Goal: Information Seeking & Learning: Understand process/instructions

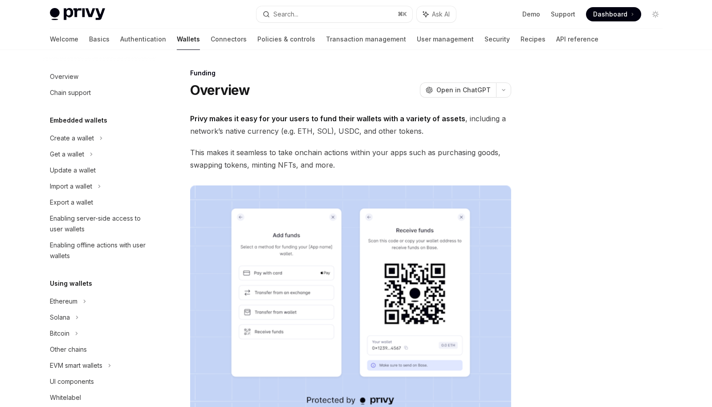
scroll to position [292, 0]
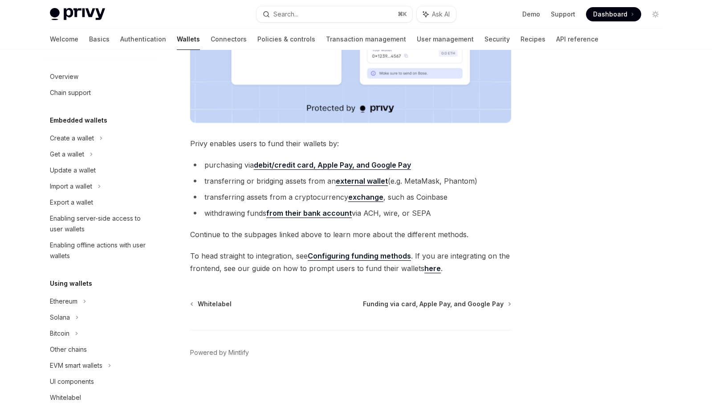
drag, startPoint x: 468, startPoint y: 153, endPoint x: 376, endPoint y: 160, distance: 92.5
click at [468, 153] on div "Privy makes it easy for your users to fund their wallets with a variety of asse…" at bounding box center [350, 48] width 321 height 454
click at [365, 166] on strong "debit/credit card, Apple Pay, and Google Pay" at bounding box center [332, 164] width 157 height 9
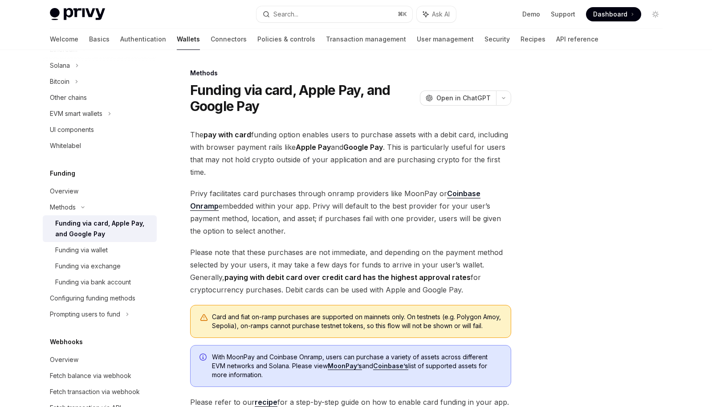
scroll to position [16, 0]
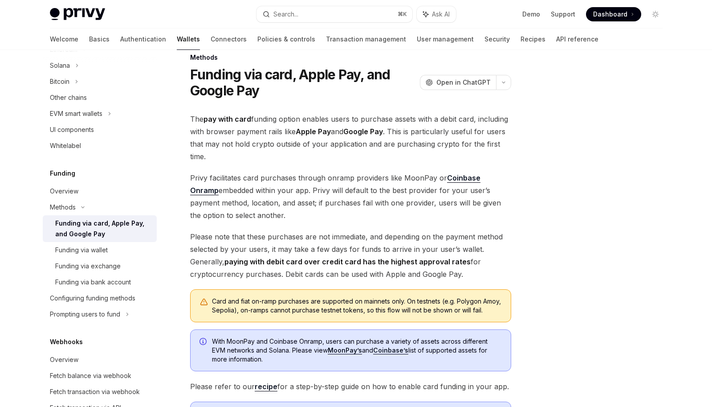
drag, startPoint x: 190, startPoint y: 176, endPoint x: 251, endPoint y: 216, distance: 73.0
click at [251, 216] on span "Privy facilitates card purchases through onramp providers like MoonPay or Coinb…" at bounding box center [350, 196] width 321 height 50
copy span "Privy facilitates card purchases through onramp providers like MoonPay or Coinb…"
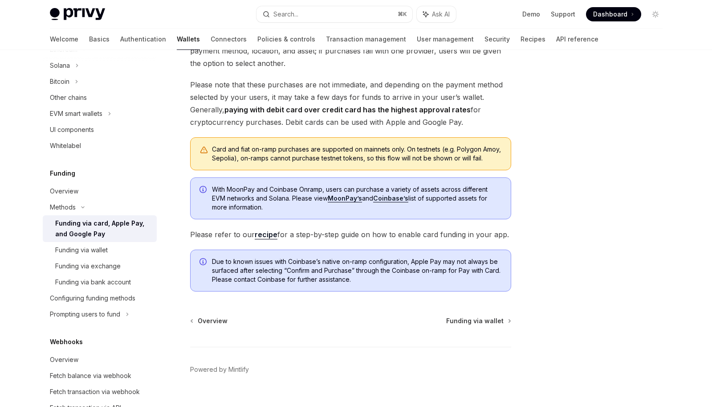
scroll to position [169, 0]
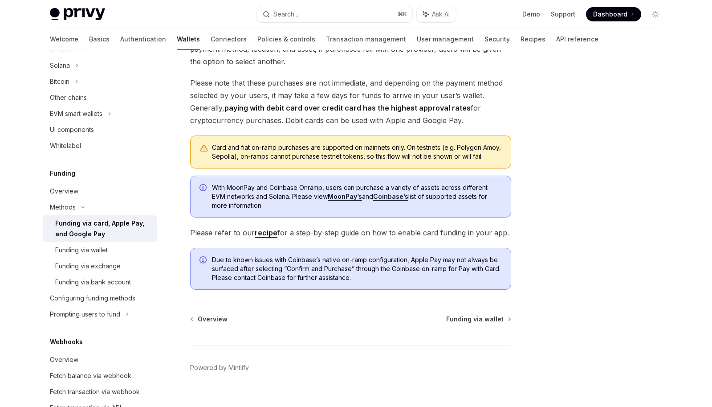
click at [490, 114] on span "Please note that these purchases are not immediate, and depending on the paymen…" at bounding box center [350, 102] width 321 height 50
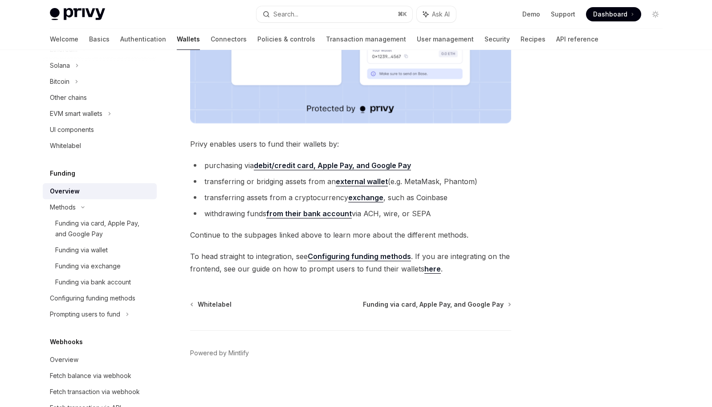
scroll to position [292, 0]
click at [363, 181] on strong "external wallet" at bounding box center [362, 180] width 52 height 9
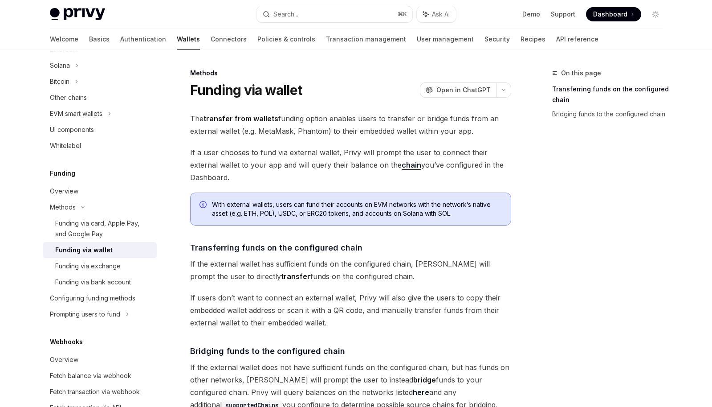
click at [314, 165] on span "If a user chooses to fund via external wallet, Privy will prompt the user to co…" at bounding box center [350, 164] width 321 height 37
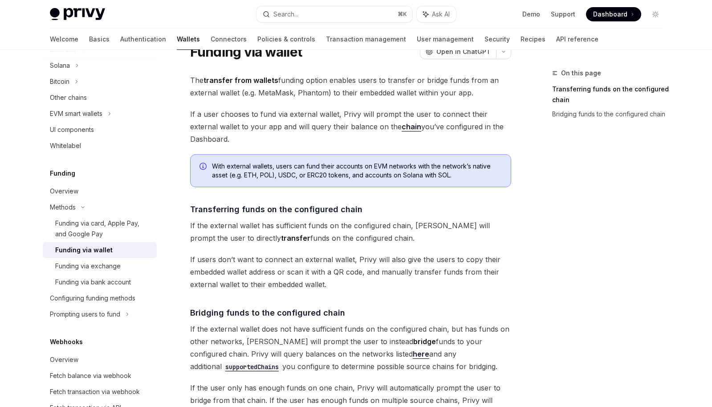
scroll to position [39, 0]
drag, startPoint x: 358, startPoint y: 78, endPoint x: 463, endPoint y: 94, distance: 105.8
click at [474, 94] on span "The transfer from wallets funding option enables users to transfer or bridge fu…" at bounding box center [350, 85] width 321 height 25
copy span "users to transfer or bridge funds from an external wallet (e.g. MetaMask, Phant…"
drag, startPoint x: 189, startPoint y: 111, endPoint x: 231, endPoint y: 136, distance: 49.1
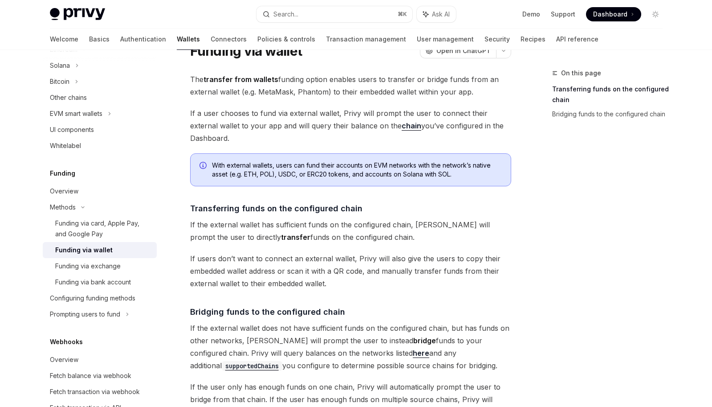
click at [231, 136] on div "Methods Funding via wallet OpenAI Open in ChatGPT OpenAI Open in ChatGPT The tr…" at bounding box center [267, 316] width 492 height 577
copy span "If a user chooses to fund via external wallet, Privy will prompt the user to co…"
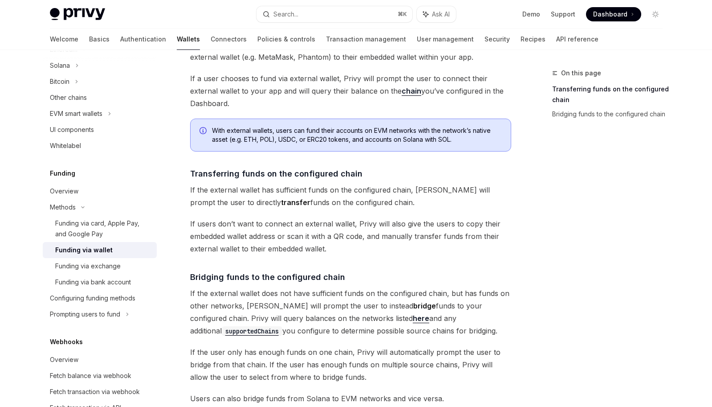
scroll to position [74, 0]
drag, startPoint x: 351, startPoint y: 203, endPoint x: 188, endPoint y: 190, distance: 163.5
click at [188, 190] on div "Methods Funding via wallet OpenAI Open in ChatGPT OpenAI Open in ChatGPT The tr…" at bounding box center [267, 281] width 492 height 577
copy span "If the external wallet has sufficient funds on the configured chain, [PERSON_NA…"
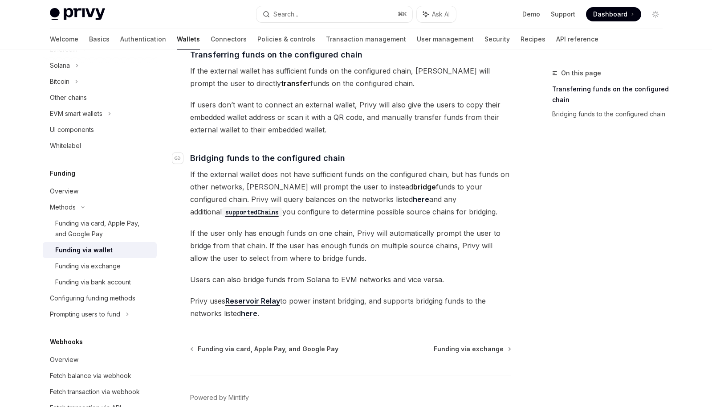
scroll to position [172, 0]
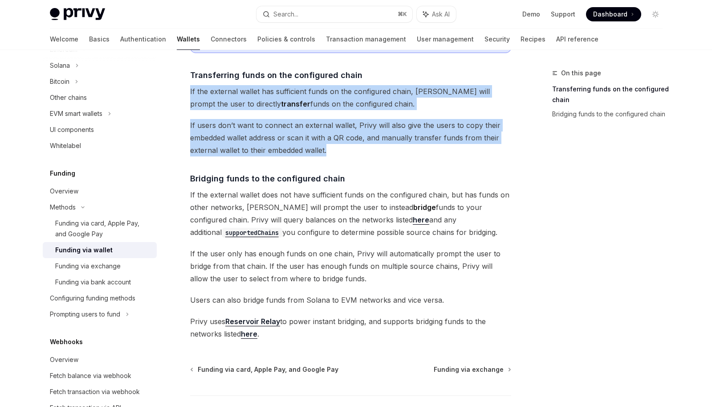
drag, startPoint x: 332, startPoint y: 151, endPoint x: 190, endPoint y: 94, distance: 152.8
click at [190, 94] on div "The transfer from wallets funding option enables users to transfer or bridge fu…" at bounding box center [350, 140] width 321 height 400
copy div "If the external wallet has sufficient funds on the configured chain, [PERSON_NA…"
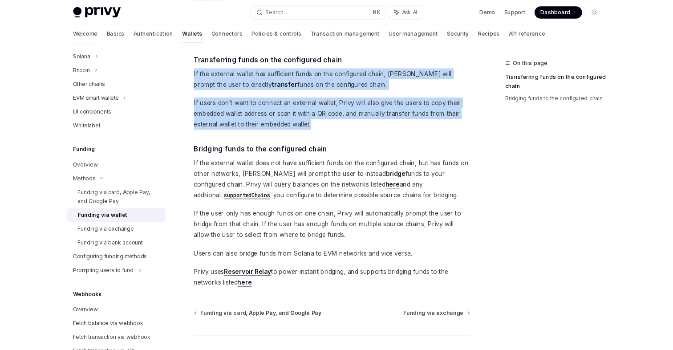
scroll to position [179, 0]
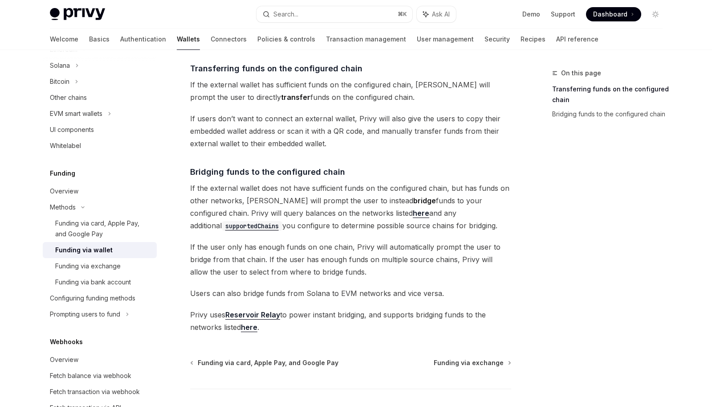
click at [364, 127] on span "If users don’t want to connect an external wallet, Privy will also give the use…" at bounding box center [350, 130] width 321 height 37
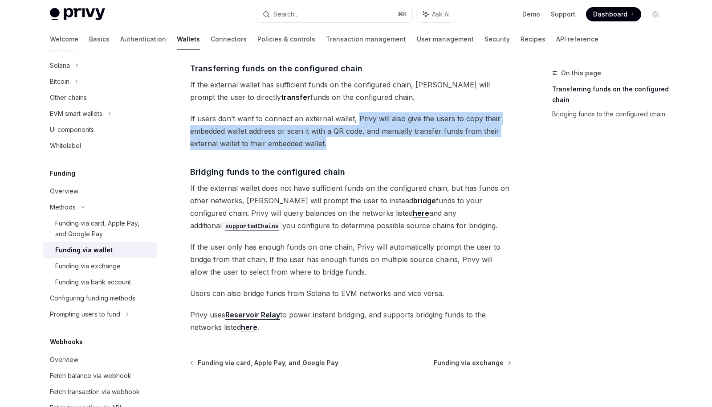
drag, startPoint x: 354, startPoint y: 118, endPoint x: 332, endPoint y: 139, distance: 31.2
click at [332, 139] on span "If users don’t want to connect an external wallet, Privy will also give the use…" at bounding box center [350, 130] width 321 height 37
copy span "Privy will also give the users to copy their embedded wallet address or scan it…"
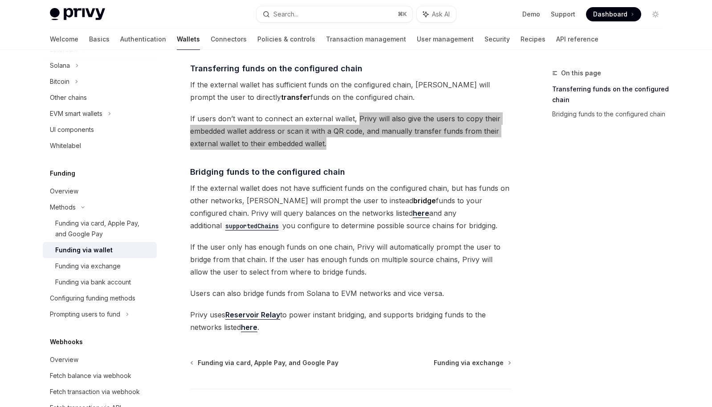
type textarea "*"
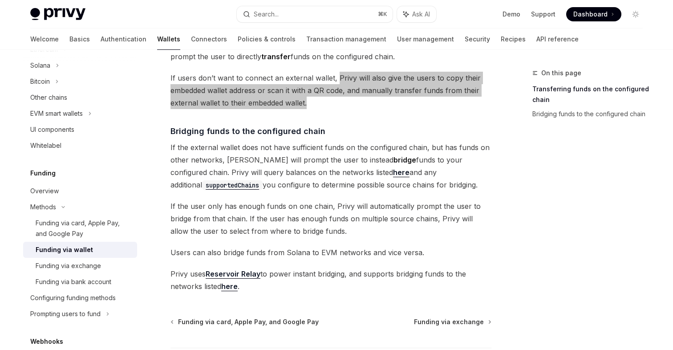
scroll to position [220, 0]
